Goal: Task Accomplishment & Management: Complete application form

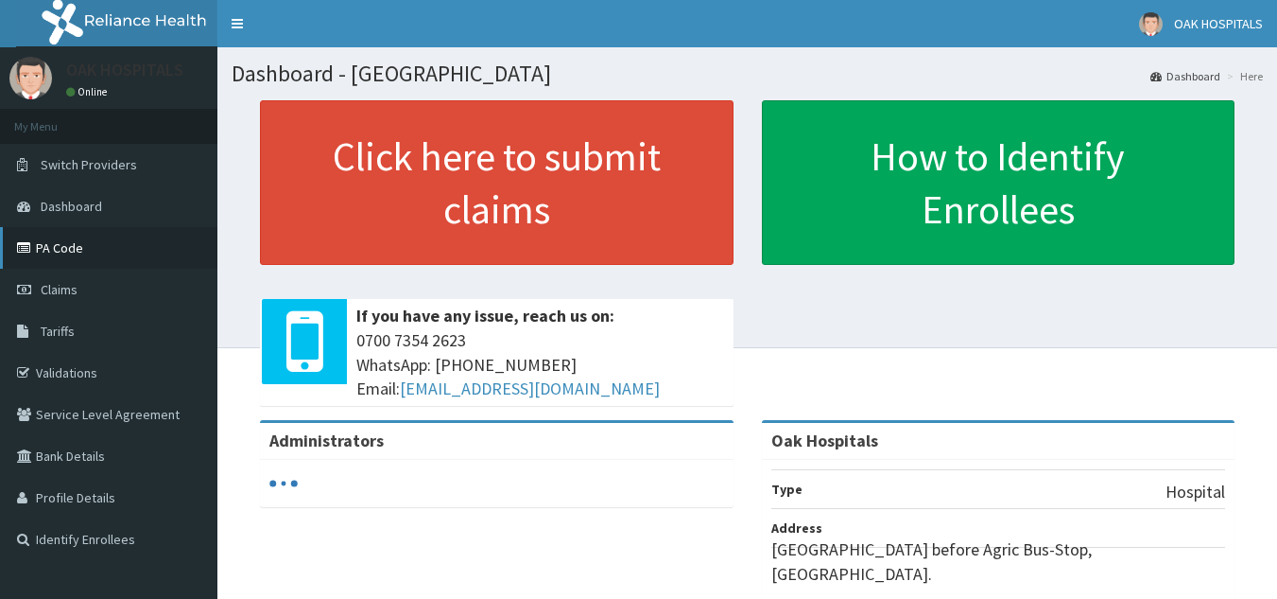
click at [74, 252] on link "PA Code" at bounding box center [108, 248] width 217 height 42
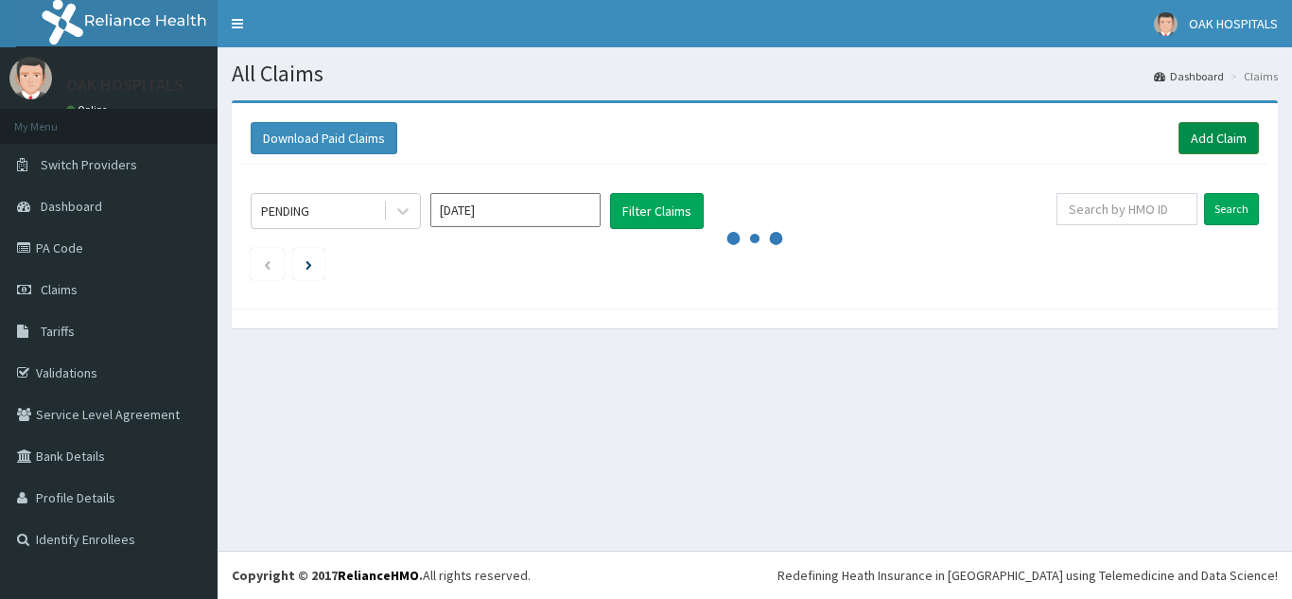
click at [1204, 130] on link "Add Claim" at bounding box center [1218, 138] width 80 height 32
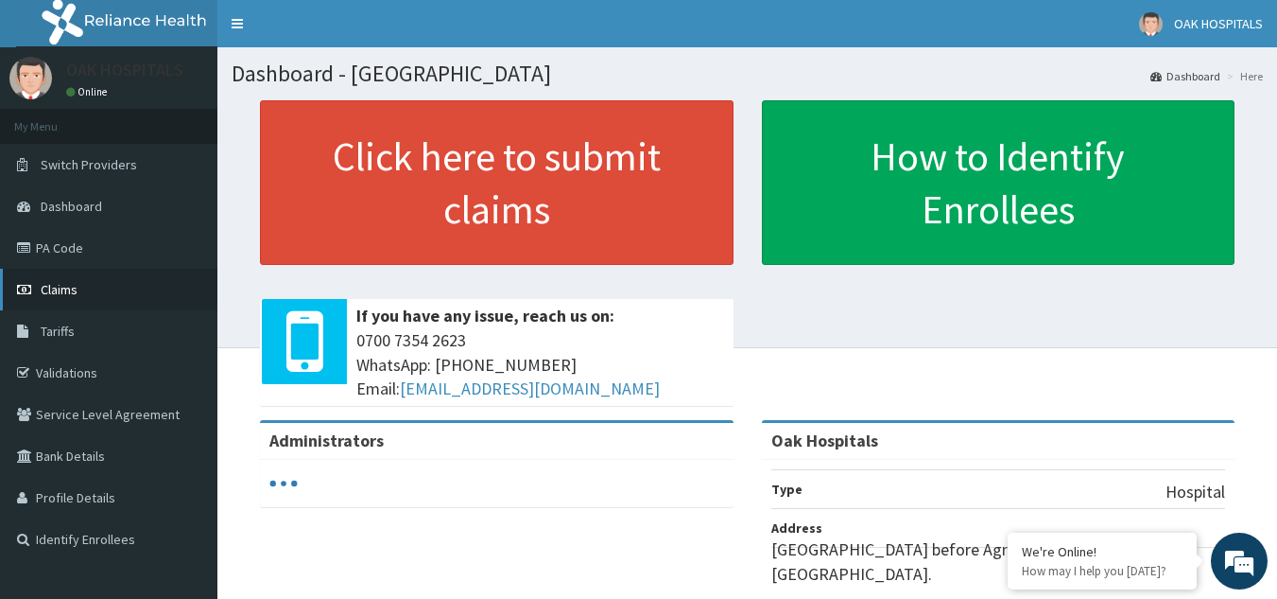
click at [74, 290] on span "Claims" at bounding box center [59, 289] width 37 height 17
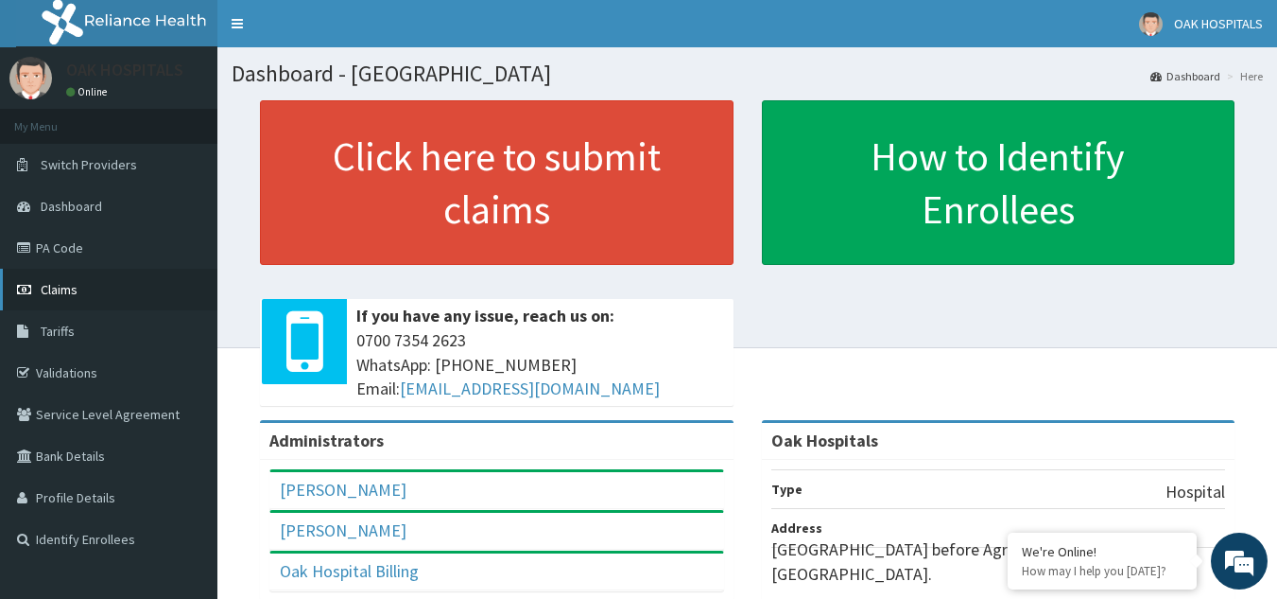
click at [62, 285] on span "Claims" at bounding box center [59, 289] width 37 height 17
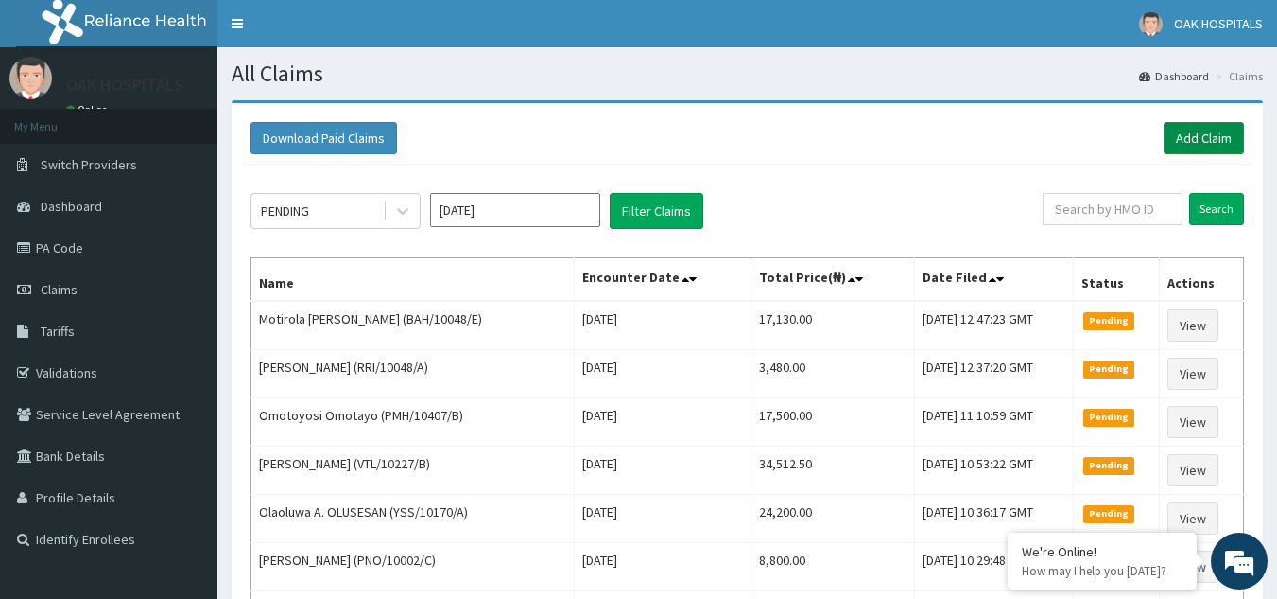
click at [1172, 145] on link "Add Claim" at bounding box center [1204, 138] width 80 height 32
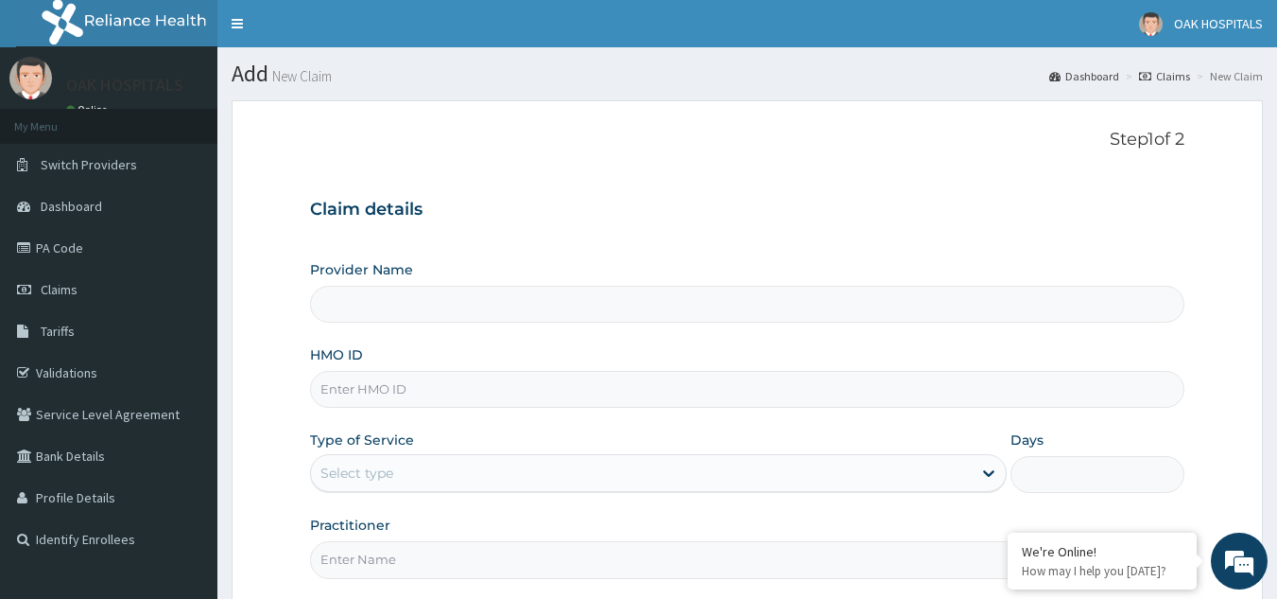
type input "Oak Hospitals"
click at [592, 397] on input "HMO ID" at bounding box center [748, 389] width 876 height 37
type input "k"
type input "[PERSON_NAME]/10009/D"
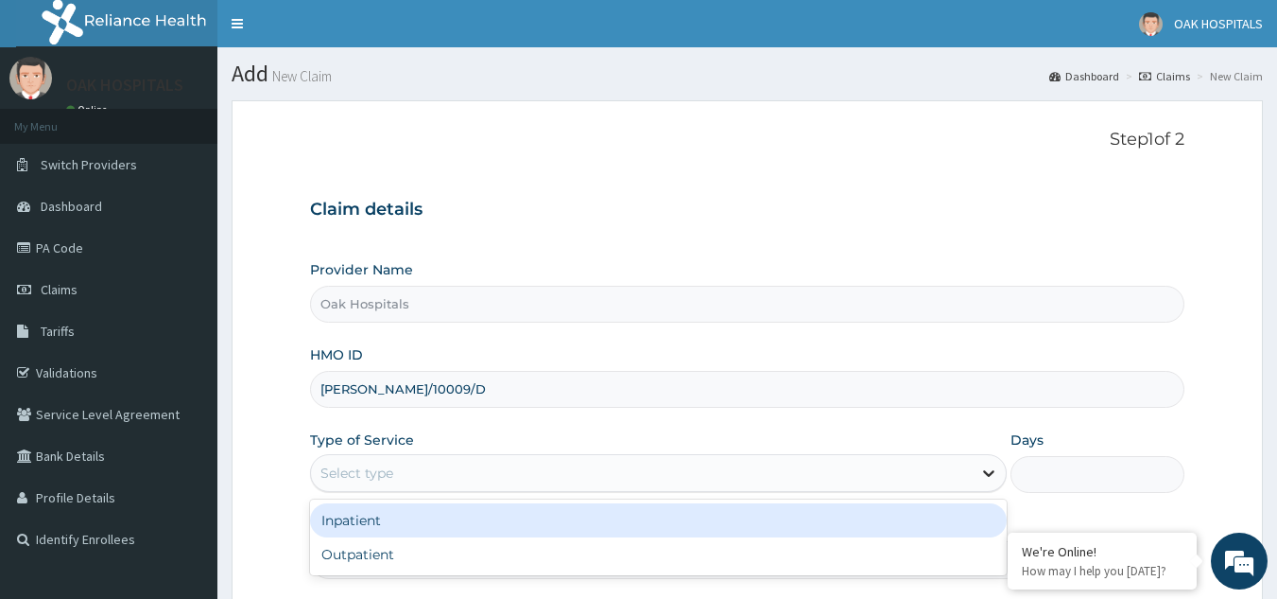
click at [994, 479] on icon at bounding box center [989, 472] width 19 height 19
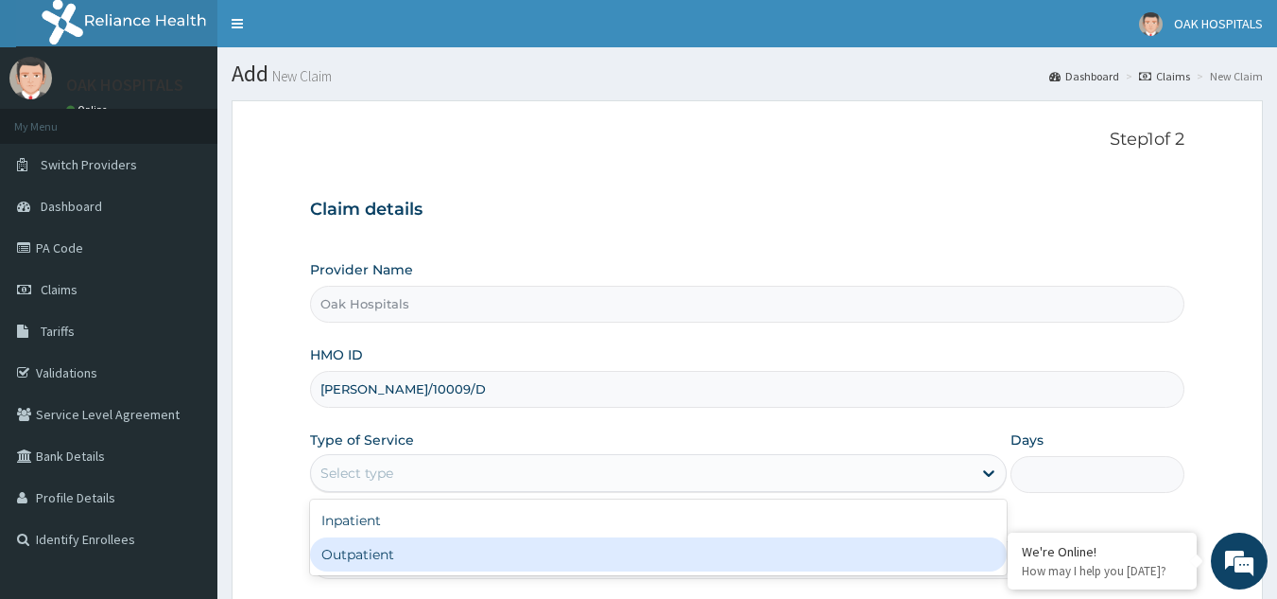
click at [969, 558] on div "Outpatient" at bounding box center [658, 554] width 697 height 34
type input "1"
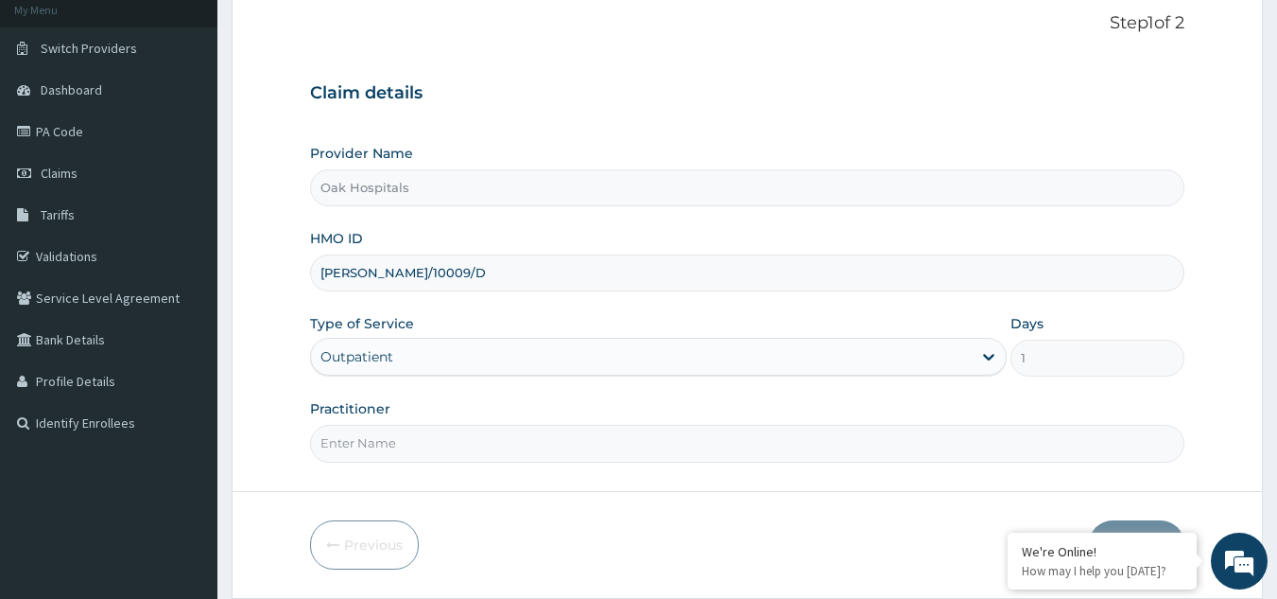
scroll to position [179, 0]
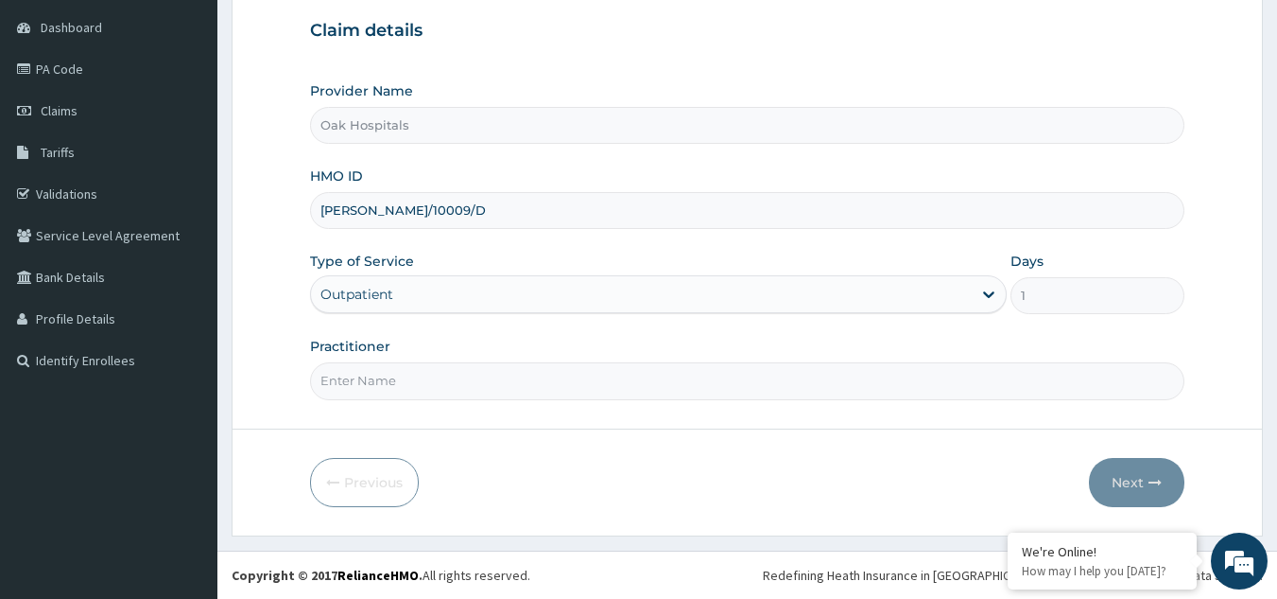
click at [815, 376] on input "Practitioner" at bounding box center [748, 380] width 876 height 37
type input "DR JAMES"
click at [1136, 485] on button "Next" at bounding box center [1136, 482] width 95 height 49
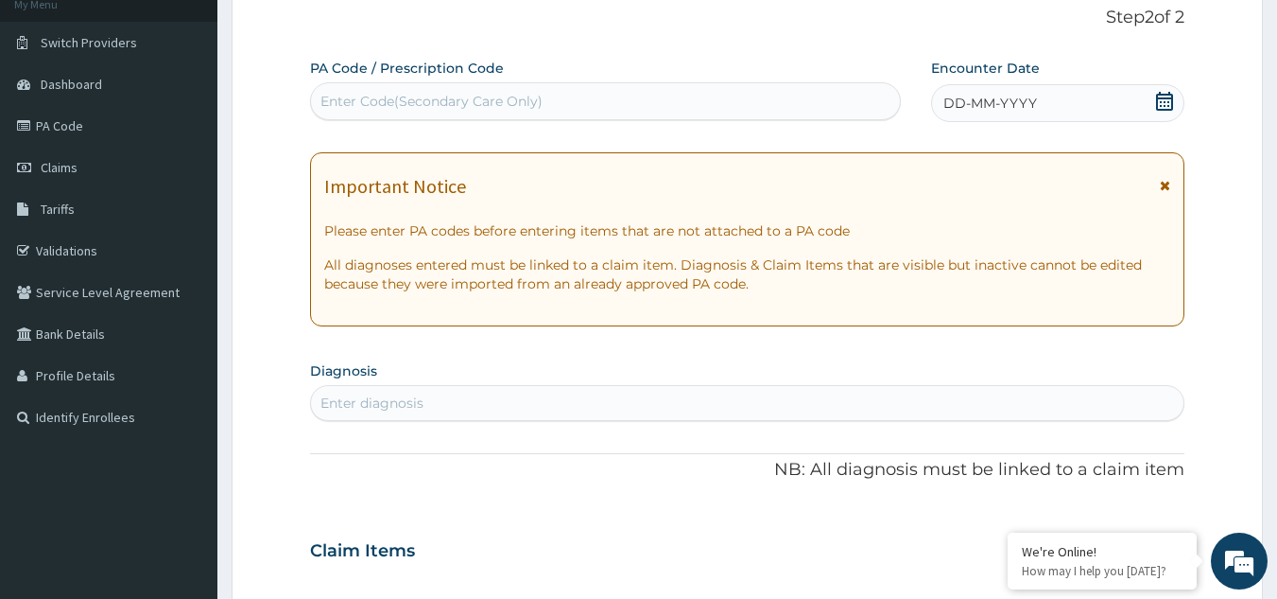
scroll to position [0, 0]
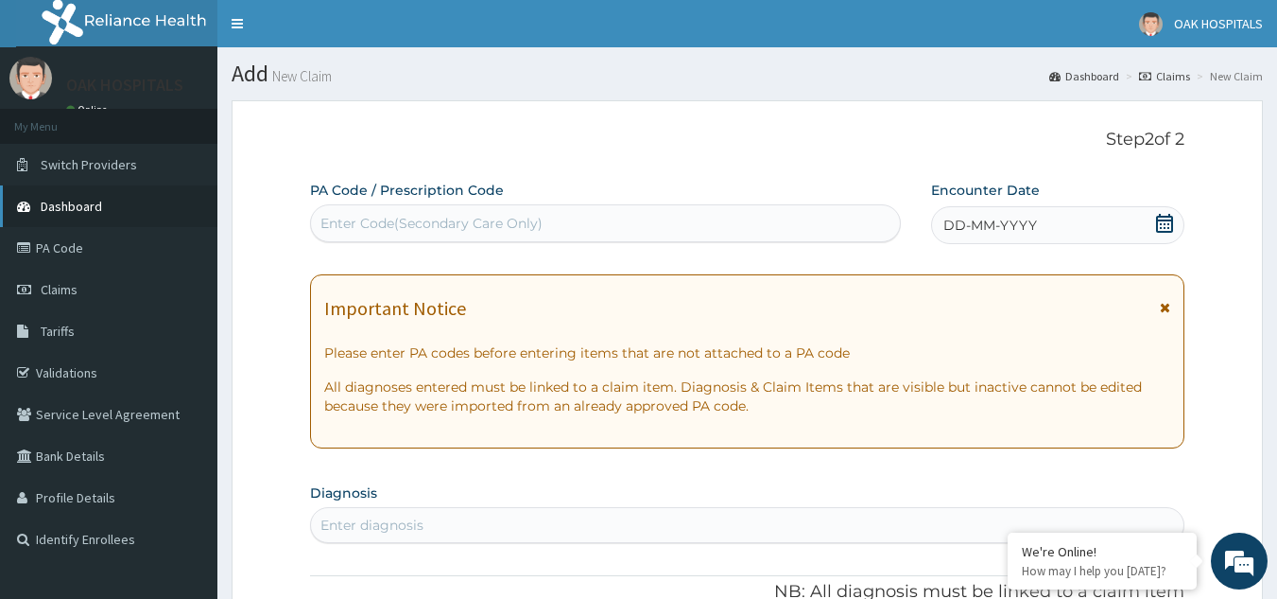
click at [68, 201] on span "Dashboard" at bounding box center [71, 206] width 61 height 17
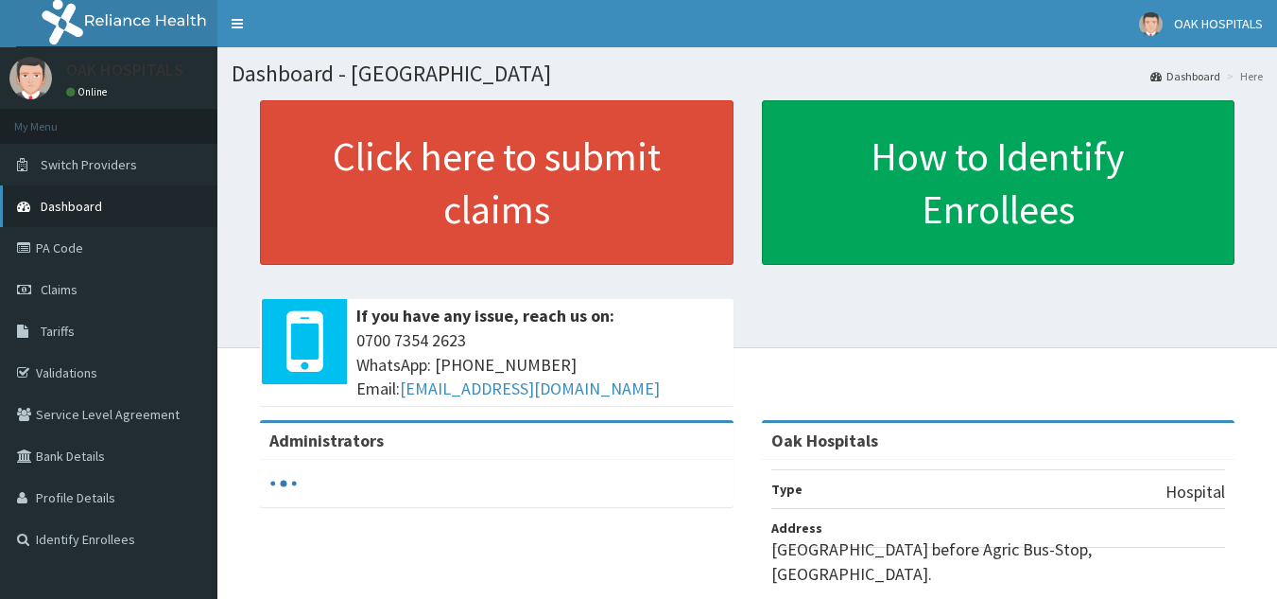
click at [51, 203] on span "Dashboard" at bounding box center [71, 206] width 61 height 17
click at [56, 370] on link "Validations" at bounding box center [108, 373] width 217 height 42
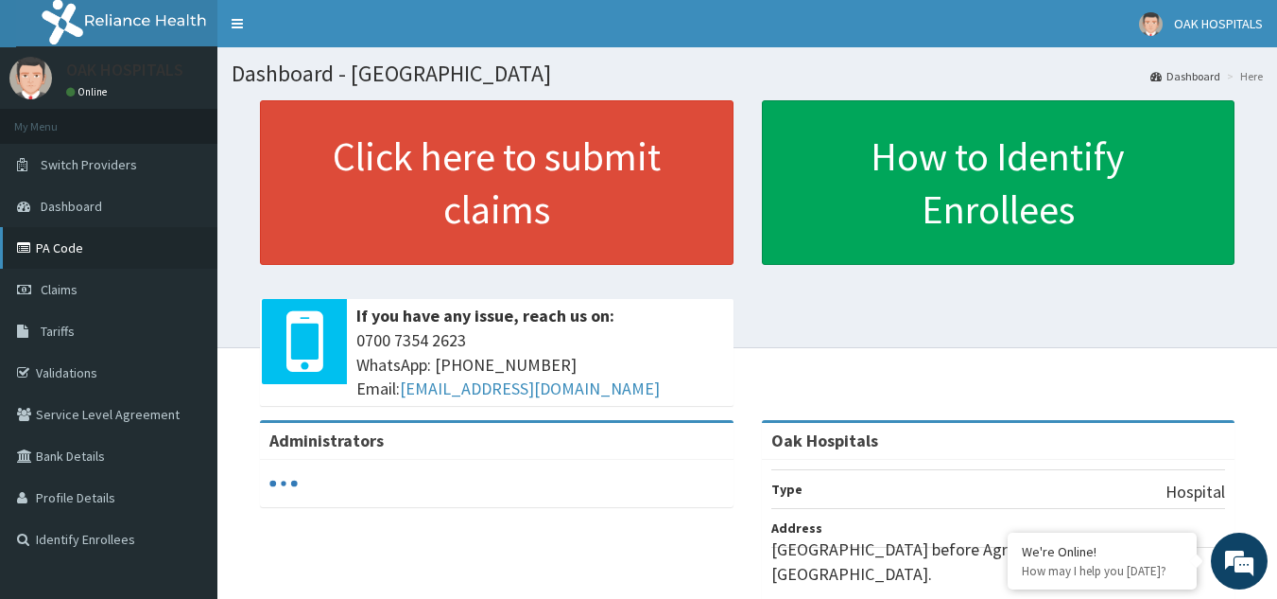
click at [72, 249] on link "PA Code" at bounding box center [108, 248] width 217 height 42
click at [61, 250] on link "PA Code" at bounding box center [108, 248] width 217 height 42
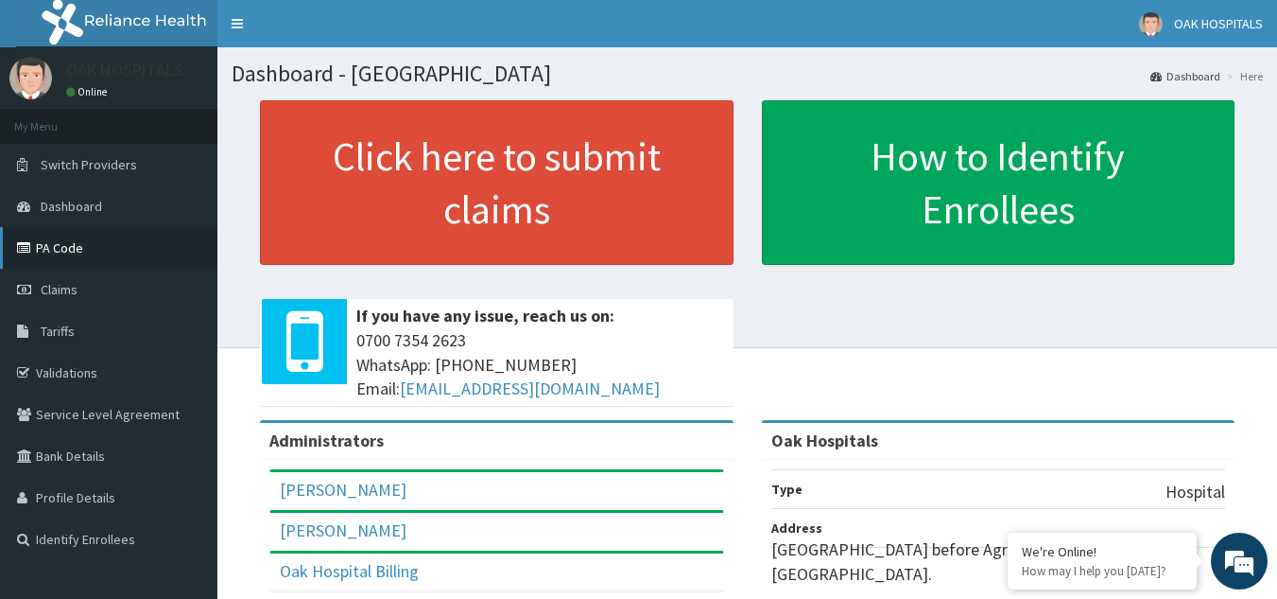
click at [43, 240] on link "PA Code" at bounding box center [108, 248] width 217 height 42
